Goal: Task Accomplishment & Management: Use online tool/utility

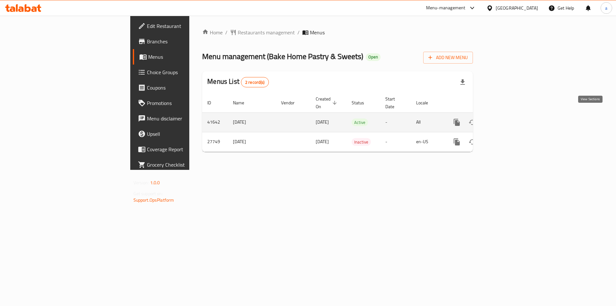
click at [506, 119] on icon "enhanced table" at bounding box center [503, 122] width 6 height 6
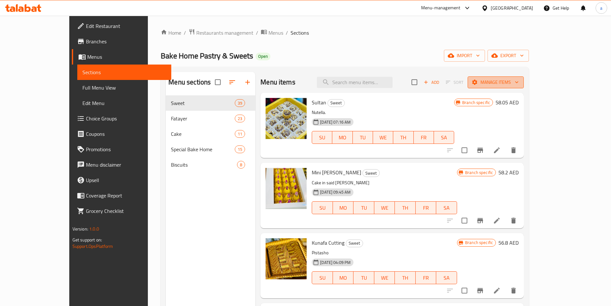
click at [519, 80] on span "Manage items" at bounding box center [496, 82] width 46 height 8
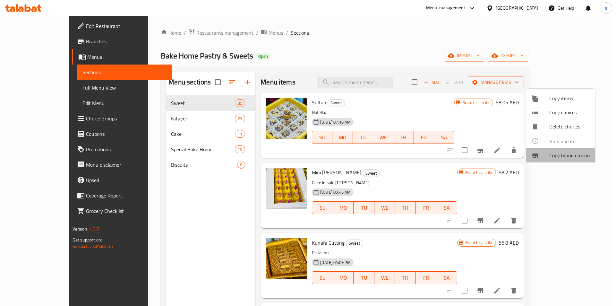
click at [585, 156] on span "Copy branch menu" at bounding box center [569, 155] width 41 height 8
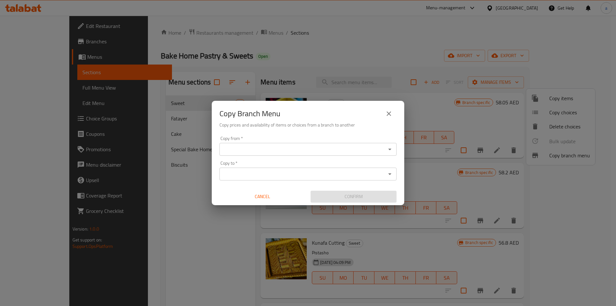
click at [260, 148] on input "Copy from   *" at bounding box center [302, 149] width 163 height 9
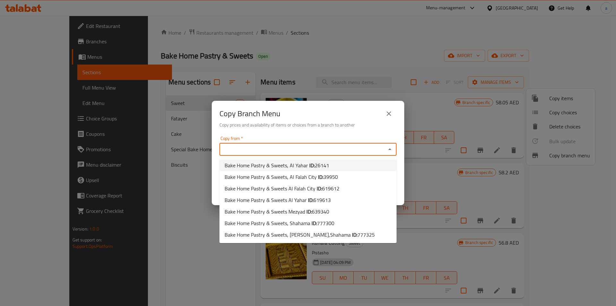
click at [392, 114] on button "close" at bounding box center [388, 113] width 15 height 15
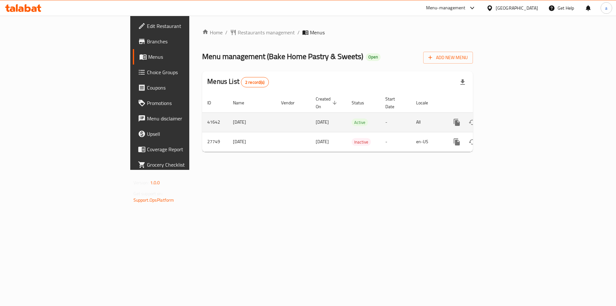
click at [507, 118] on icon "enhanced table" at bounding box center [503, 122] width 8 height 8
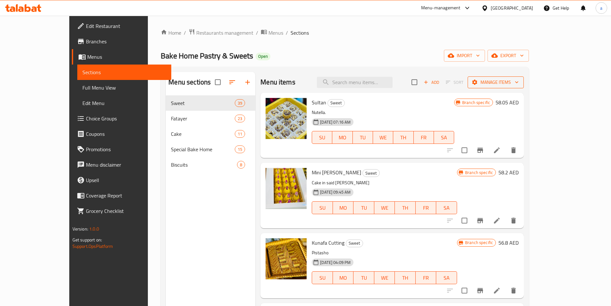
click at [519, 83] on span "Manage items" at bounding box center [496, 82] width 46 height 8
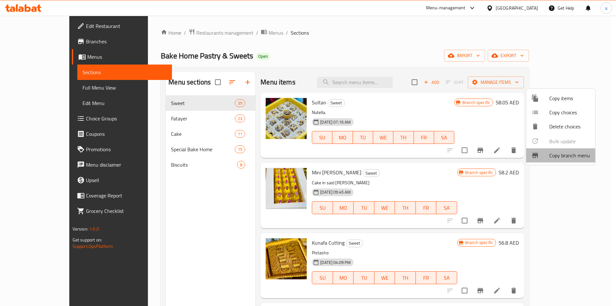
click at [548, 158] on div at bounding box center [540, 155] width 18 height 8
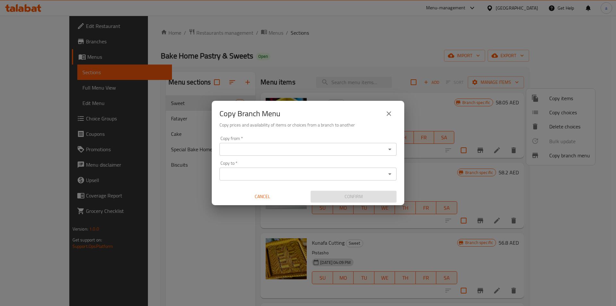
click at [333, 152] on input "Copy from   *" at bounding box center [302, 149] width 163 height 9
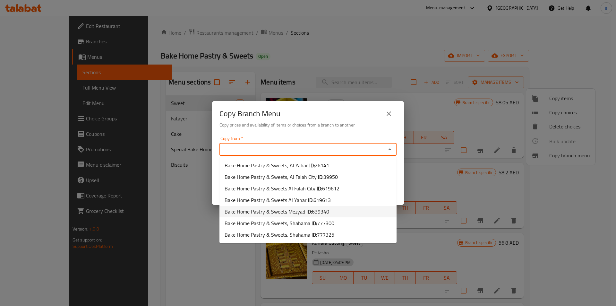
click at [319, 215] on span "639340" at bounding box center [320, 212] width 17 height 10
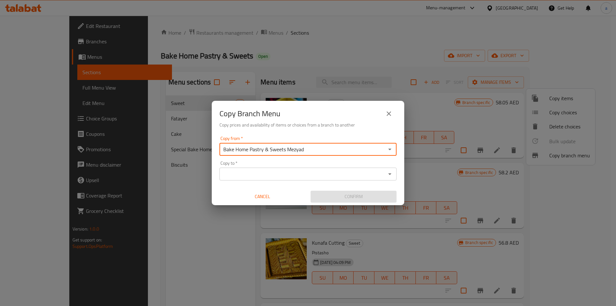
type input "Bake Home Pastry & Sweets Mezyad"
click at [362, 142] on div "Copy from   * Bake Home Pastry & Sweets Mezyad Copy from *" at bounding box center [307, 146] width 177 height 20
click at [364, 147] on input "Bake Home Pastry & Sweets Mezyad" at bounding box center [302, 149] width 163 height 9
click at [389, 149] on icon "Open" at bounding box center [389, 149] width 3 height 2
click at [393, 150] on icon "Open" at bounding box center [390, 149] width 8 height 8
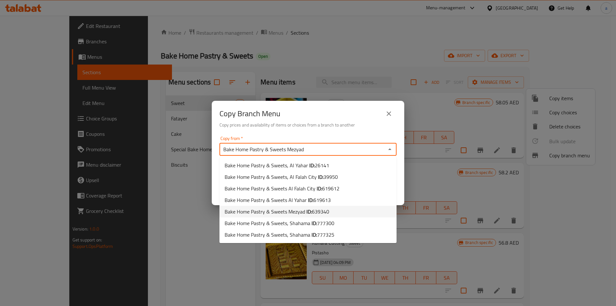
click at [337, 214] on li "Bake Home Pastry & Sweets Mezyad ID: 639340" at bounding box center [307, 212] width 177 height 12
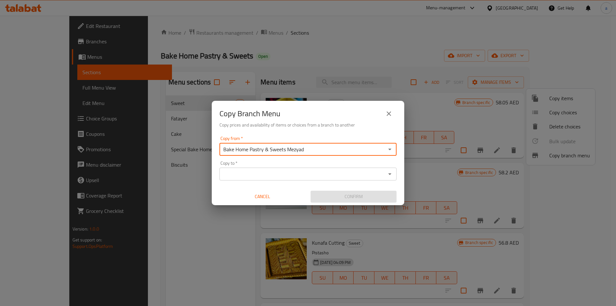
click at [389, 173] on icon "Open" at bounding box center [389, 174] width 3 height 2
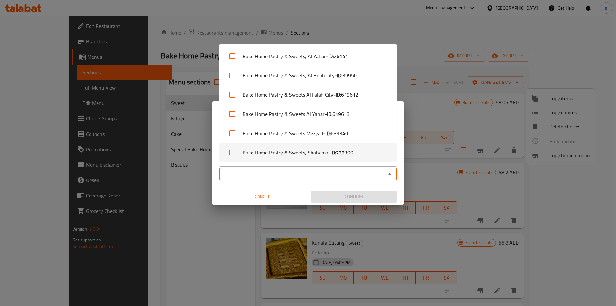
click at [347, 154] on span "777300" at bounding box center [344, 152] width 17 height 8
checkbox input "true"
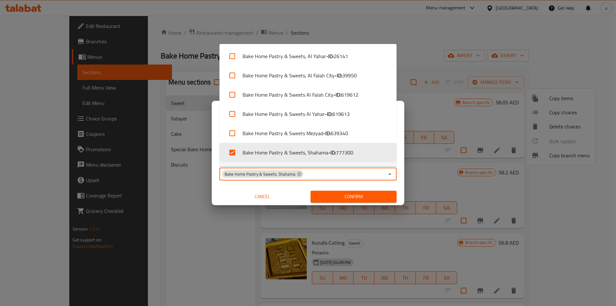
click at [385, 191] on button "Confirm" at bounding box center [353, 196] width 86 height 12
